Goal: Transaction & Acquisition: Purchase product/service

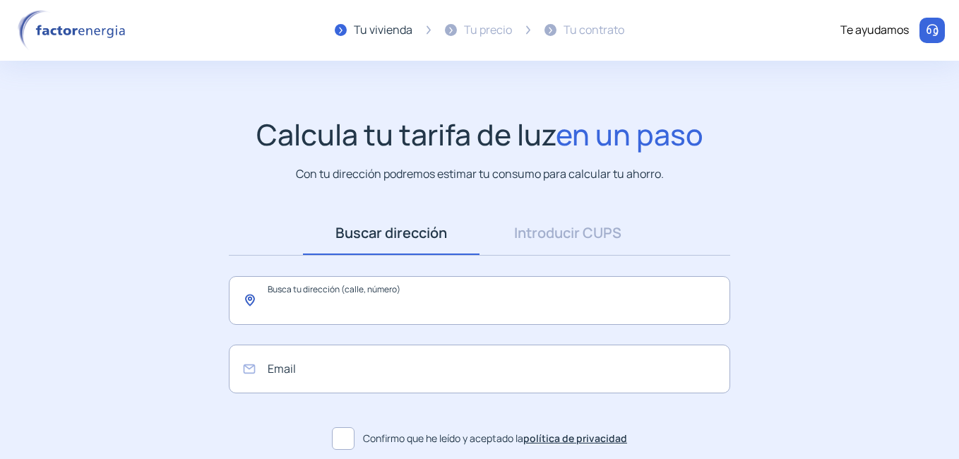
click at [277, 301] on input "text" at bounding box center [479, 300] width 501 height 49
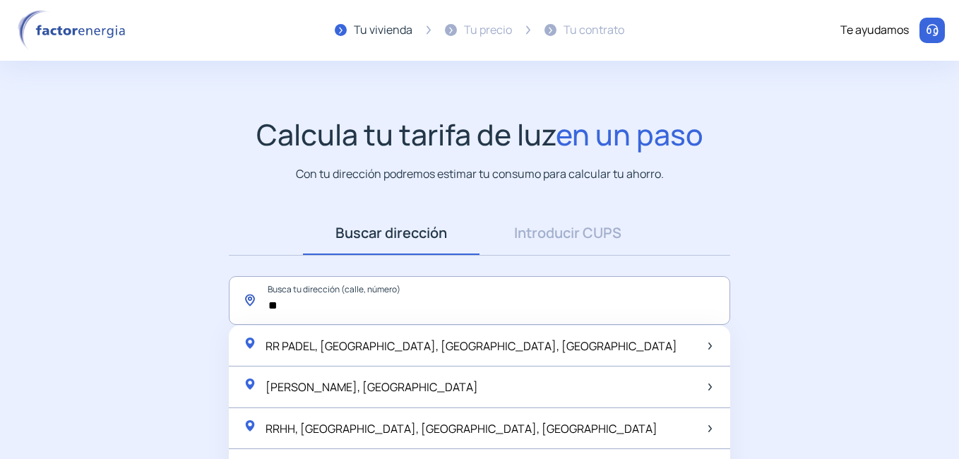
type input "*"
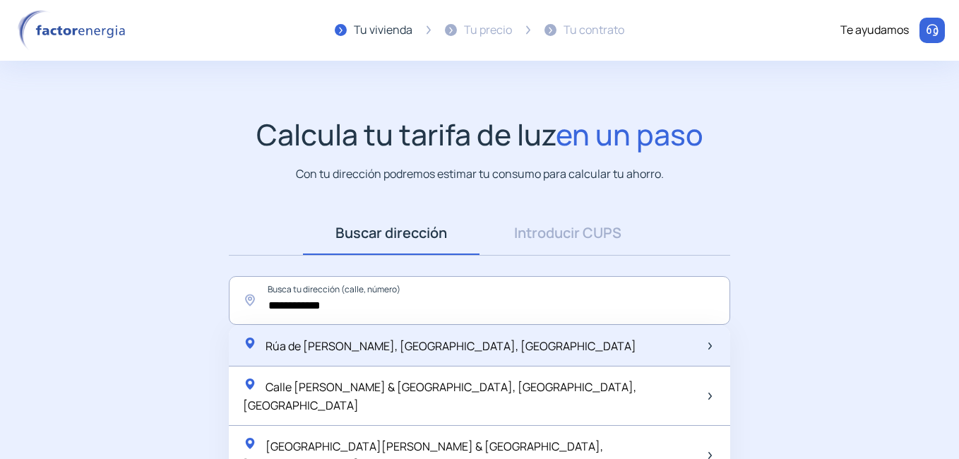
click at [282, 349] on span "Rúa de [PERSON_NAME], [GEOGRAPHIC_DATA], [GEOGRAPHIC_DATA]" at bounding box center [450, 346] width 371 height 16
type input "**********"
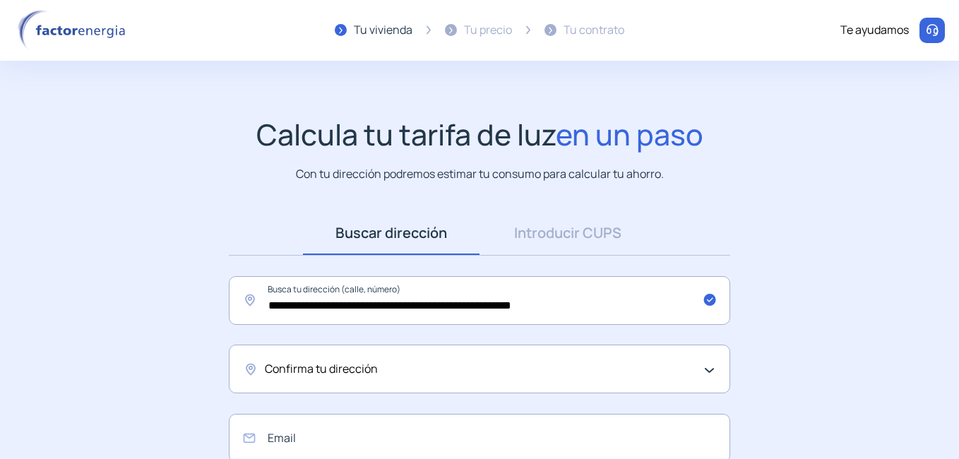
click at [704, 371] on div "Confirma tu dirección" at bounding box center [479, 369] width 501 height 49
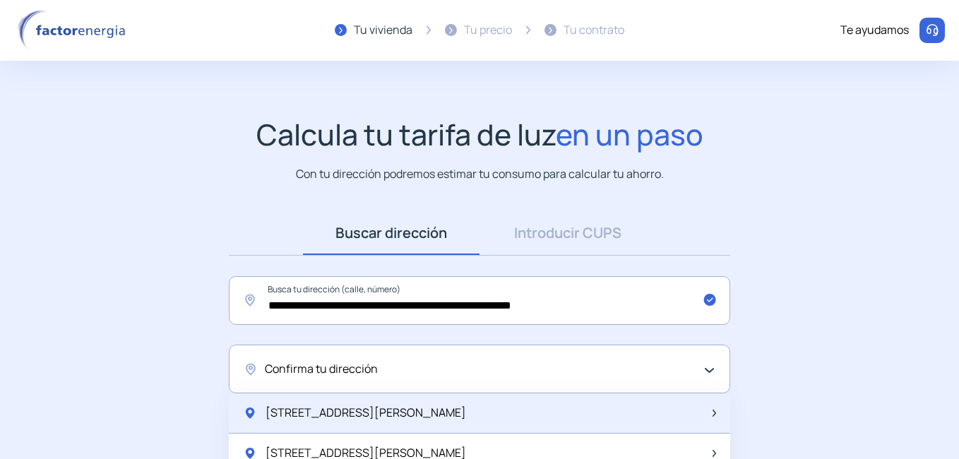
click at [381, 418] on span "[STREET_ADDRESS][PERSON_NAME]" at bounding box center [365, 413] width 201 height 18
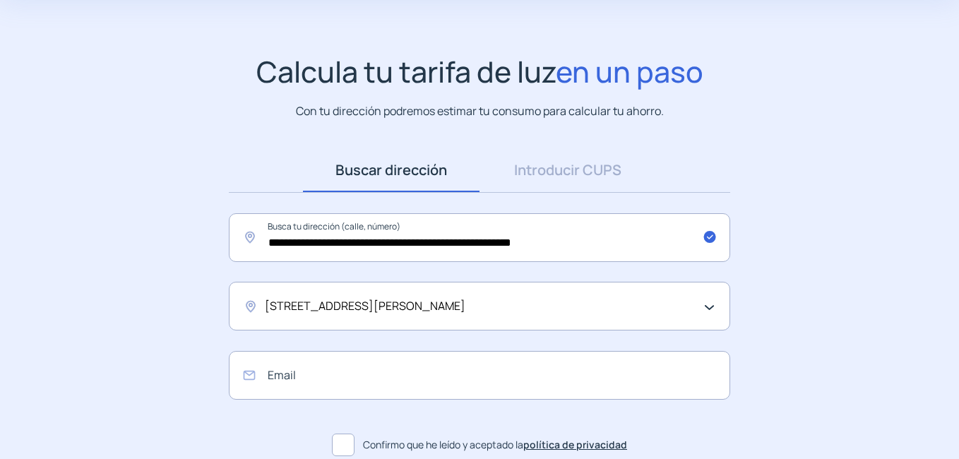
scroll to position [94, 0]
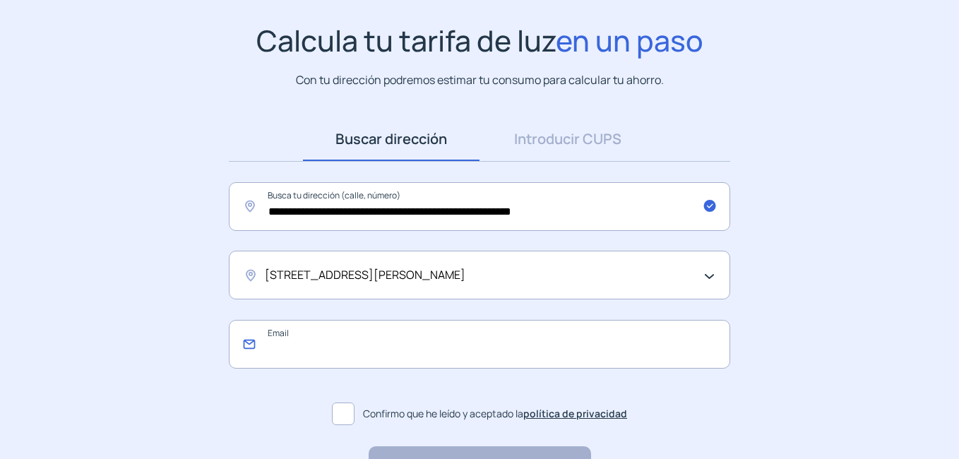
click at [321, 345] on input "email" at bounding box center [479, 344] width 501 height 49
type input "**********"
click at [340, 414] on span at bounding box center [343, 413] width 23 height 23
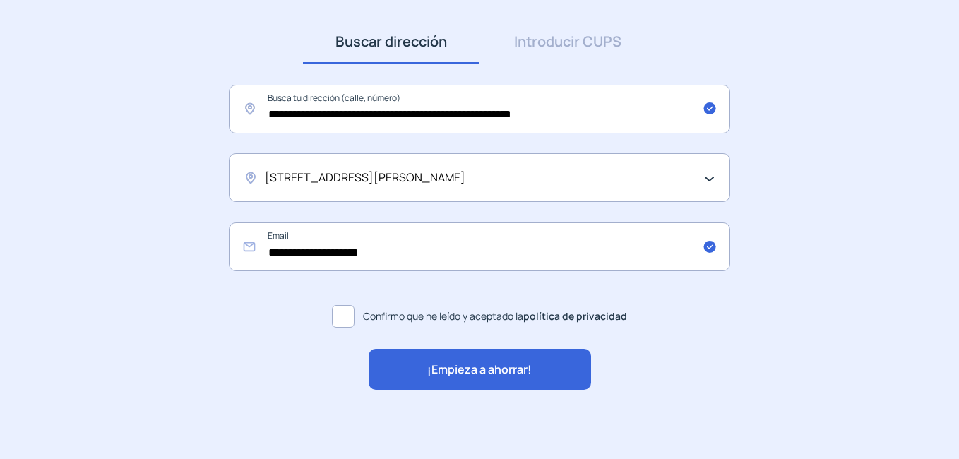
scroll to position [193, 0]
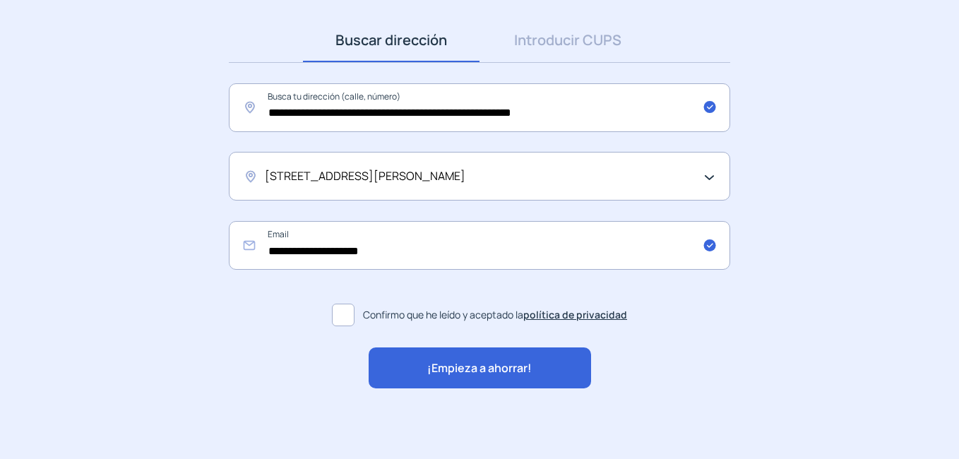
click at [499, 364] on span "¡Empieza a ahorrar!" at bounding box center [479, 368] width 104 height 18
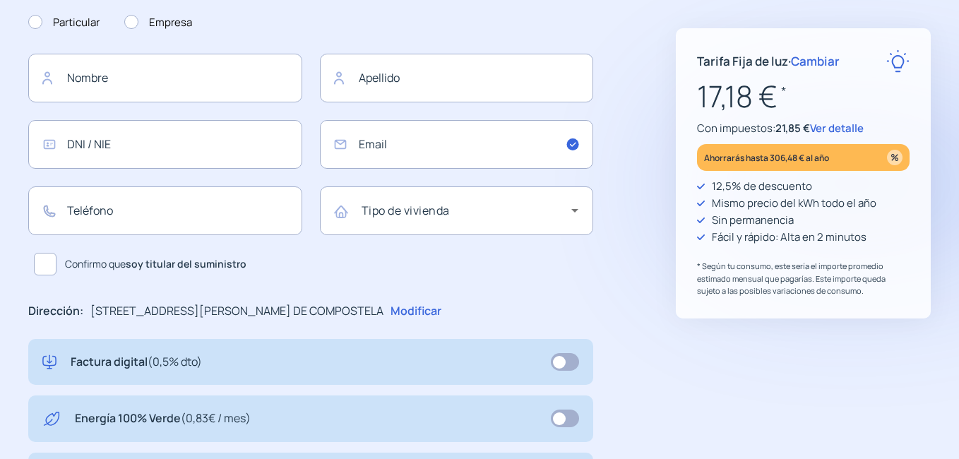
type input "**********"
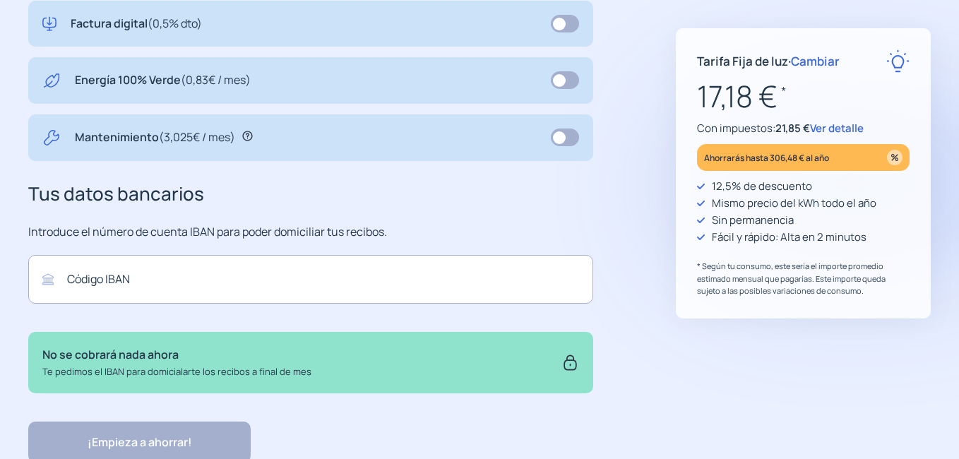
scroll to position [584, 0]
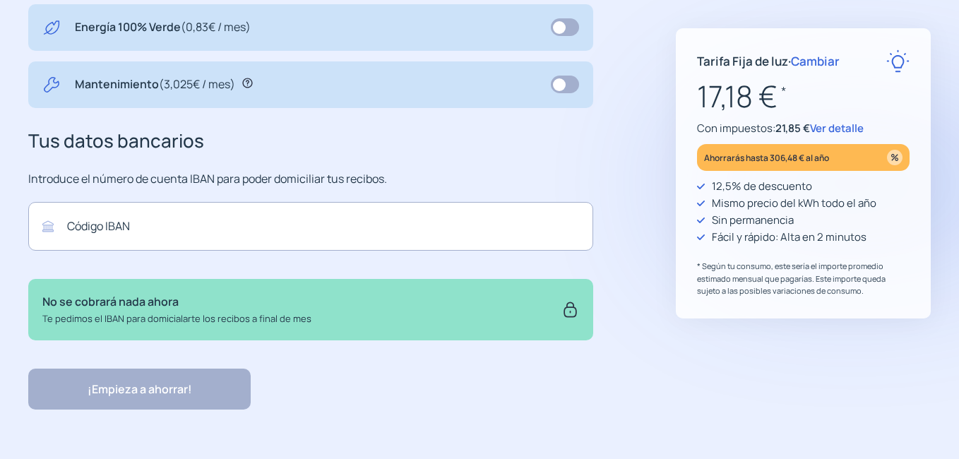
click at [837, 128] on span "Ver detalle" at bounding box center [837, 128] width 54 height 15
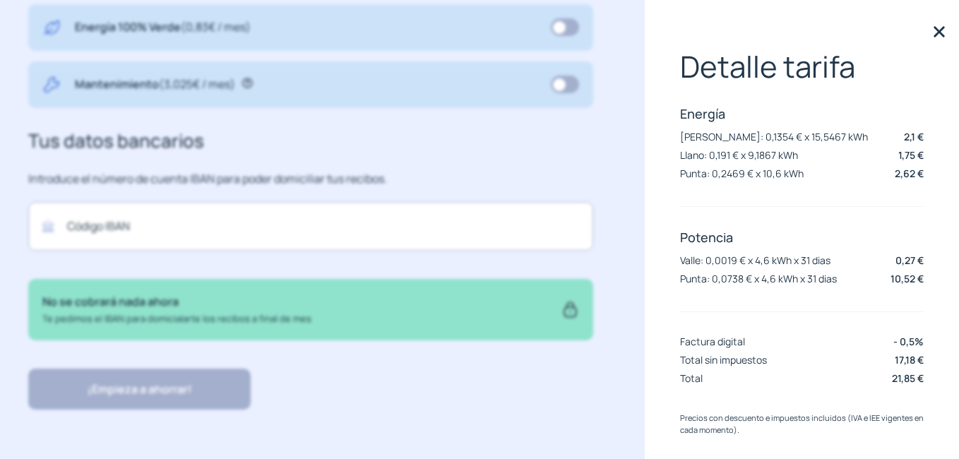
scroll to position [13, 0]
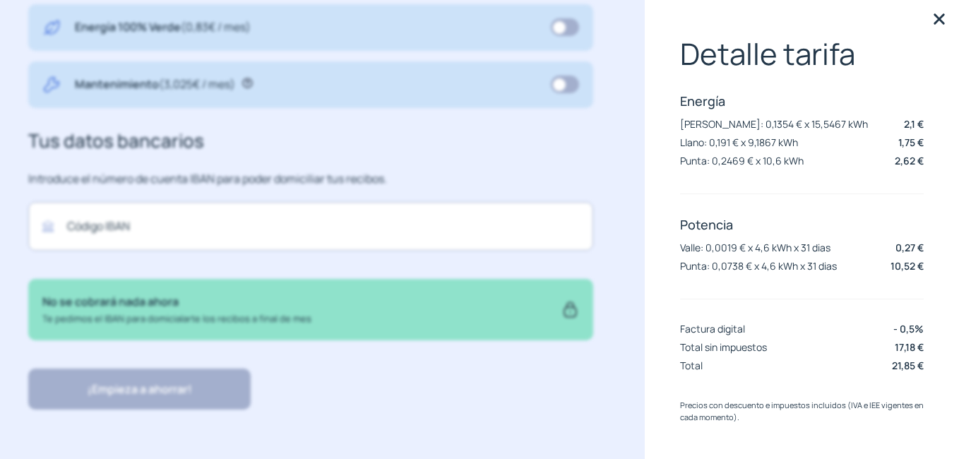
click at [928, 13] on img at bounding box center [938, 18] width 21 height 21
